Goal: Task Accomplishment & Management: Use online tool/utility

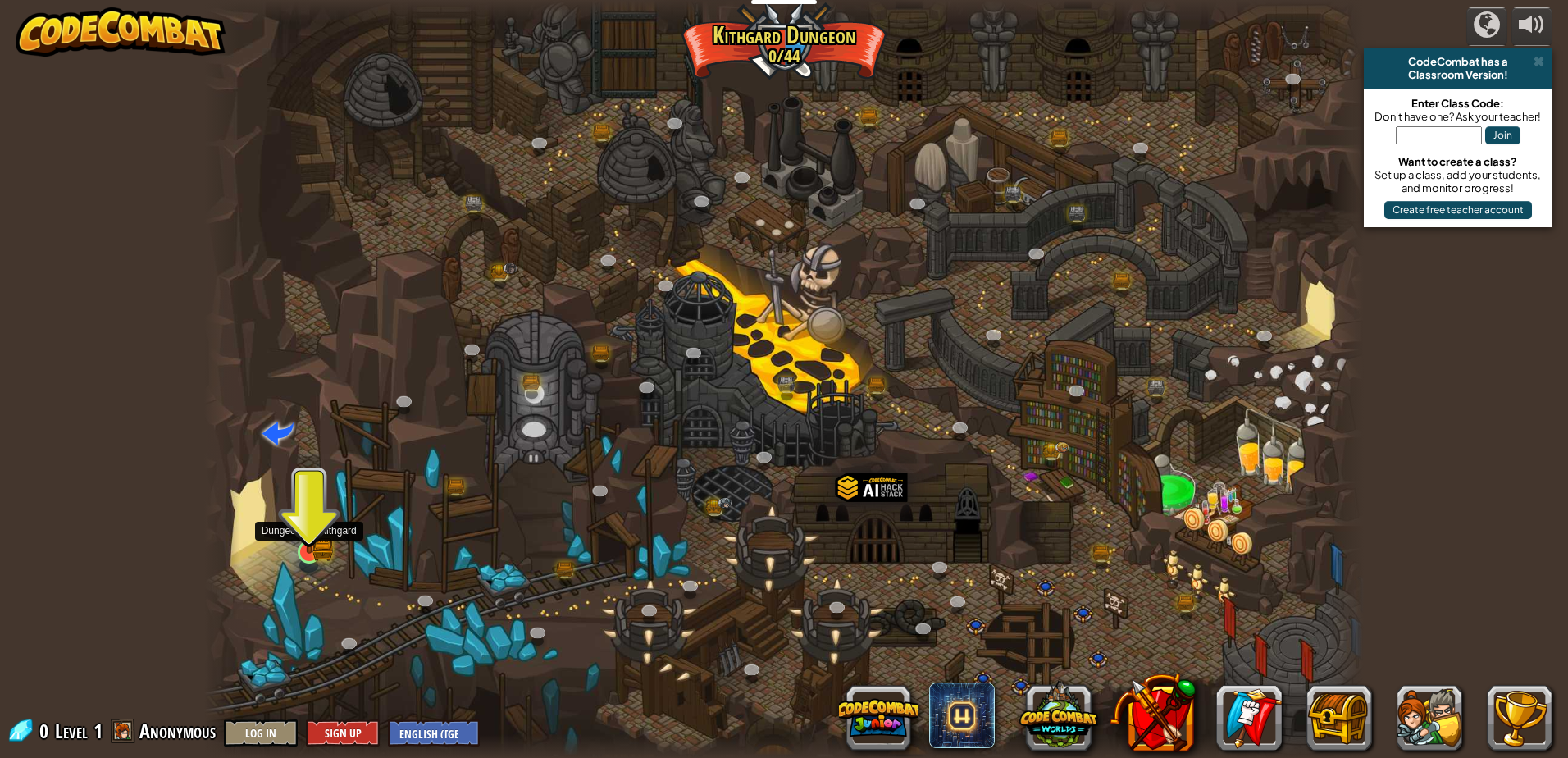
click at [319, 519] on img at bounding box center [310, 519] width 31 height 68
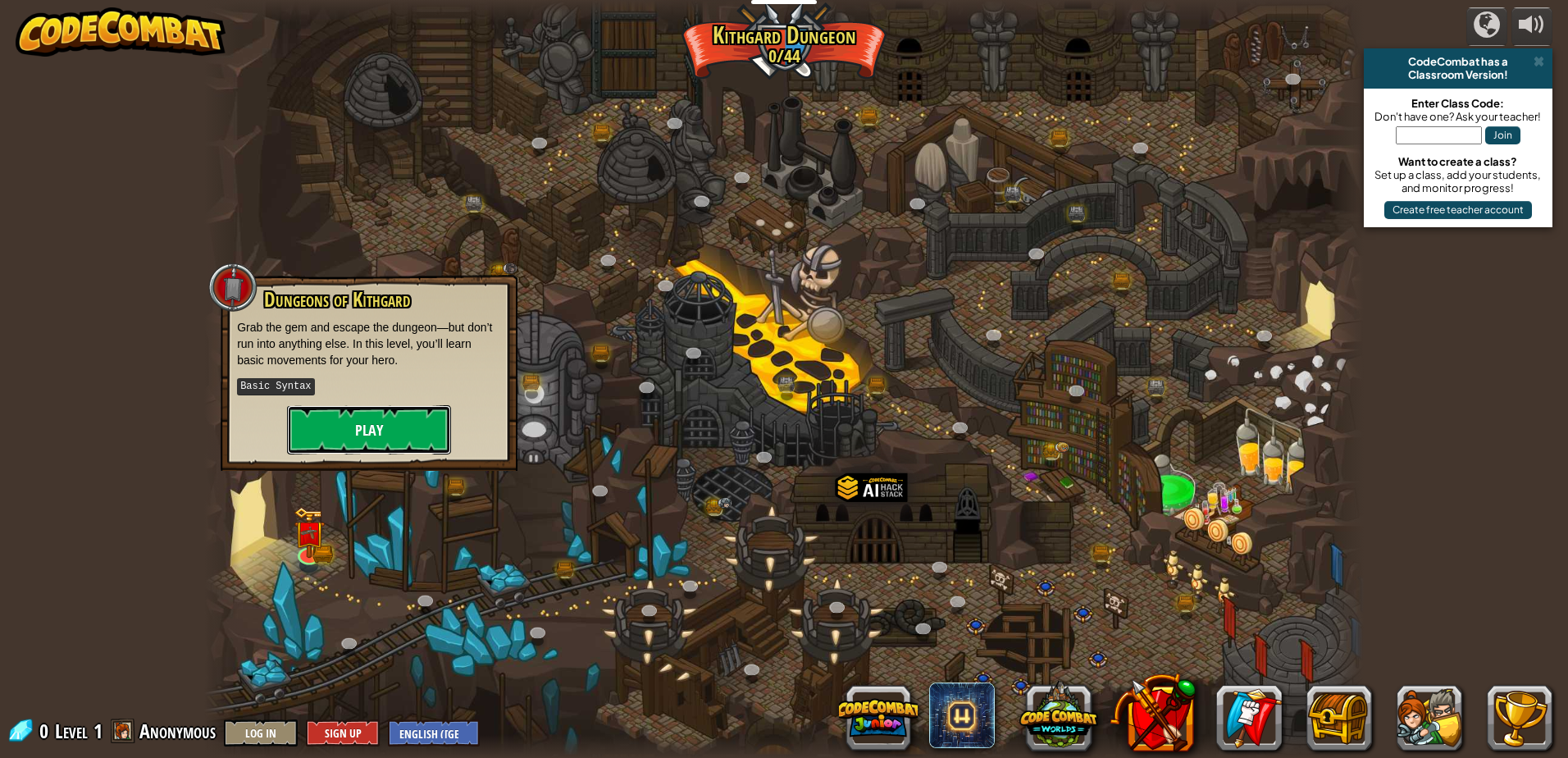
click at [383, 444] on button "Play" at bounding box center [369, 430] width 164 height 49
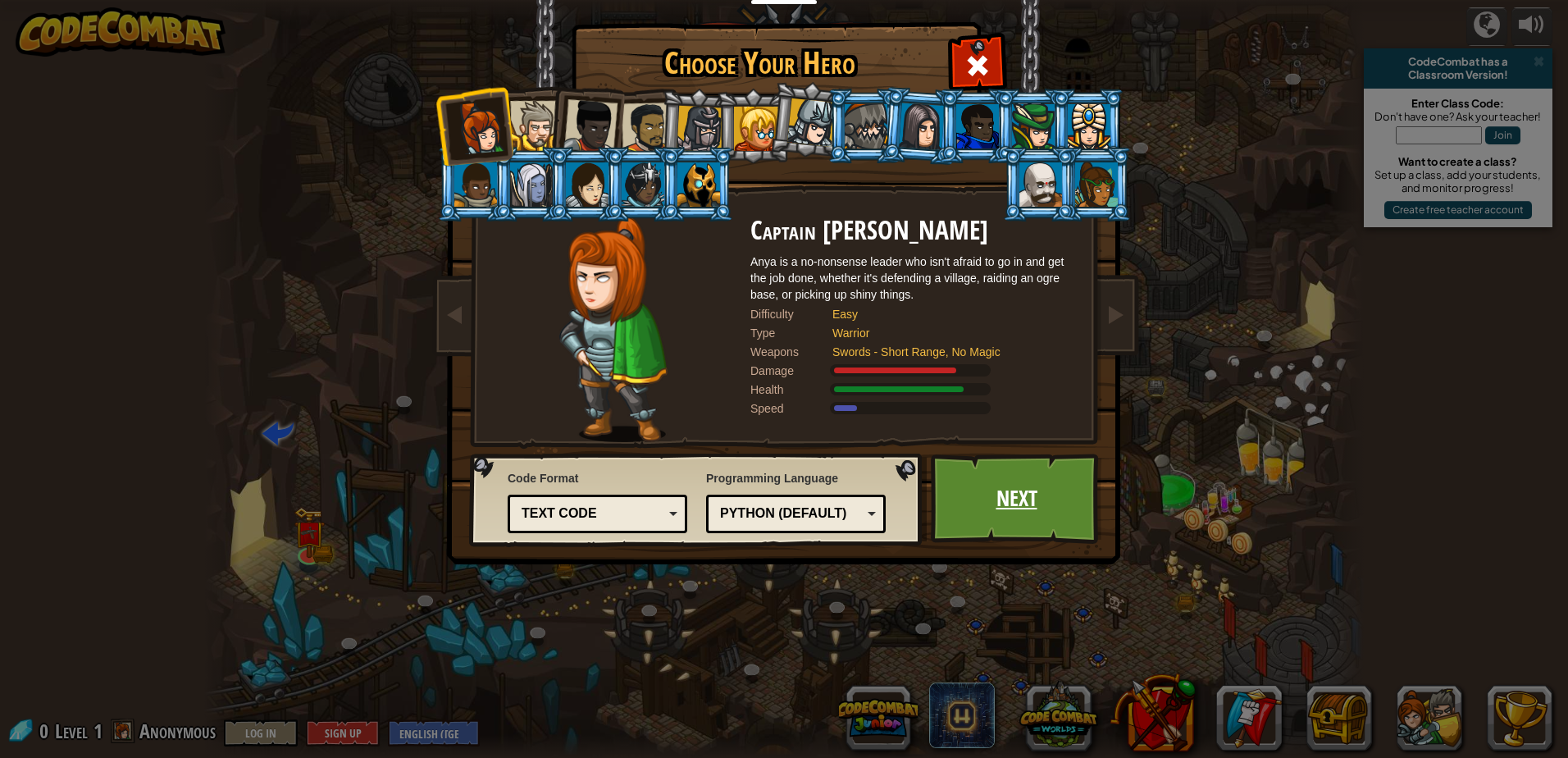
drag, startPoint x: 996, startPoint y: 507, endPoint x: 999, endPoint y: 517, distance: 10.4
click at [999, 517] on link "Next" at bounding box center [1016, 498] width 172 height 90
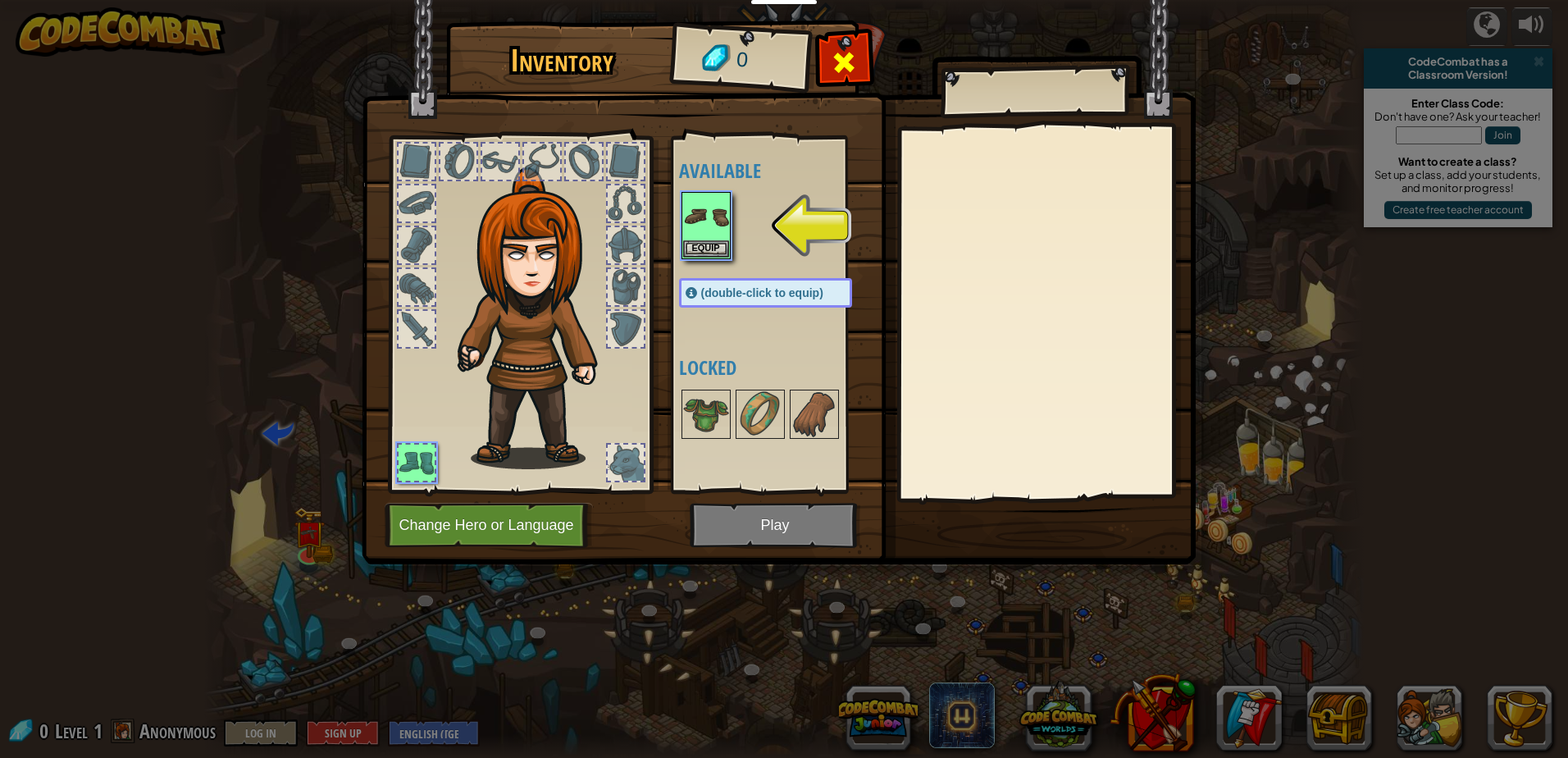
click at [840, 72] on span at bounding box center [843, 62] width 26 height 26
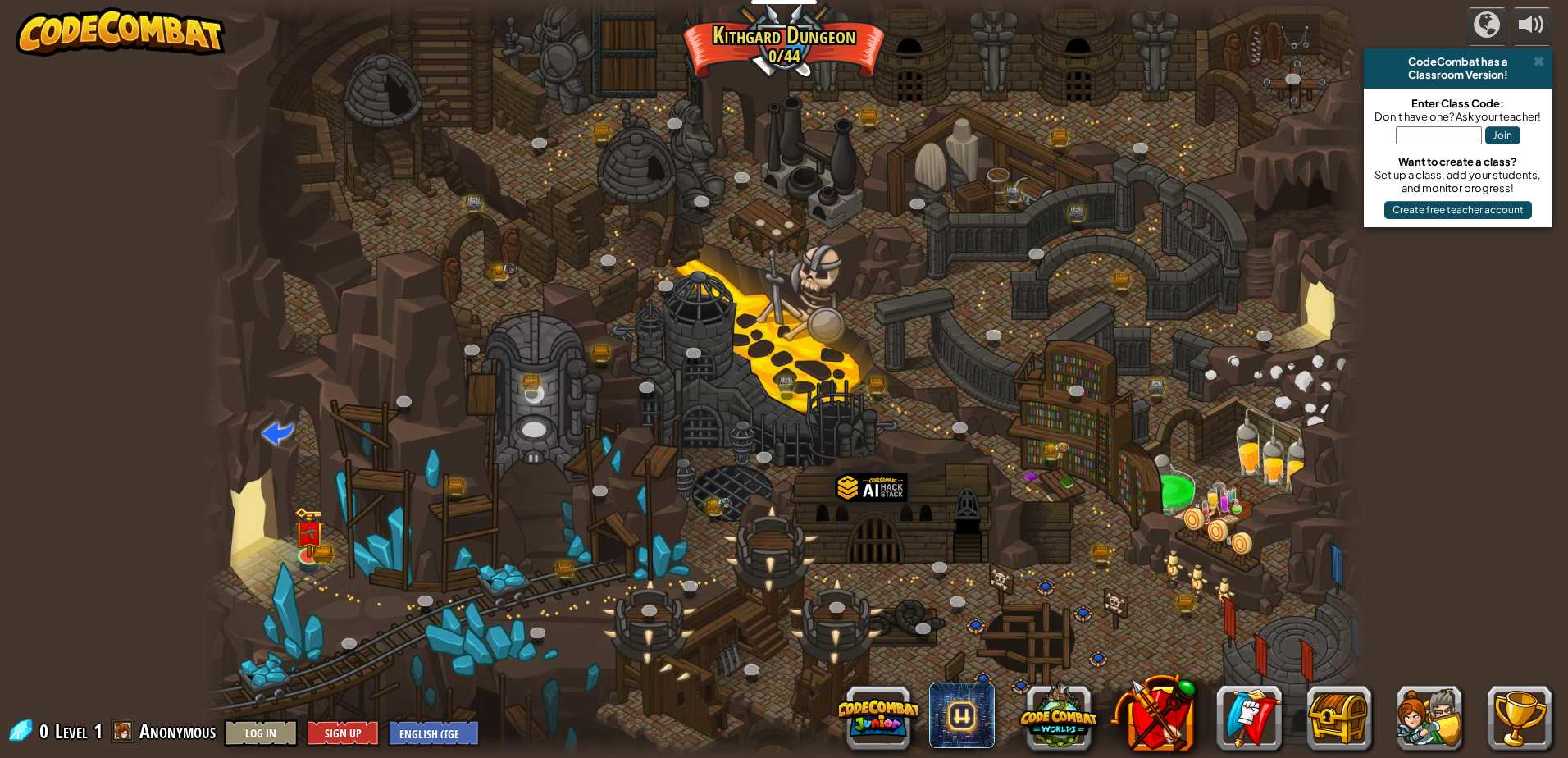
click at [779, 82] on div at bounding box center [783, 379] width 1160 height 758
